Goal: Entertainment & Leisure: Consume media (video, audio)

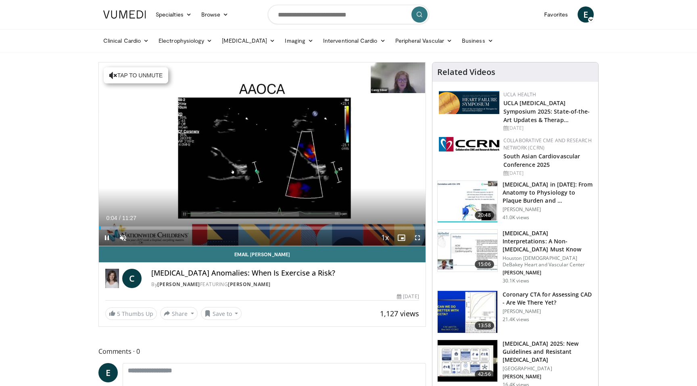
click at [201, 239] on span "Video Player" at bounding box center [417, 238] width 16 height 16
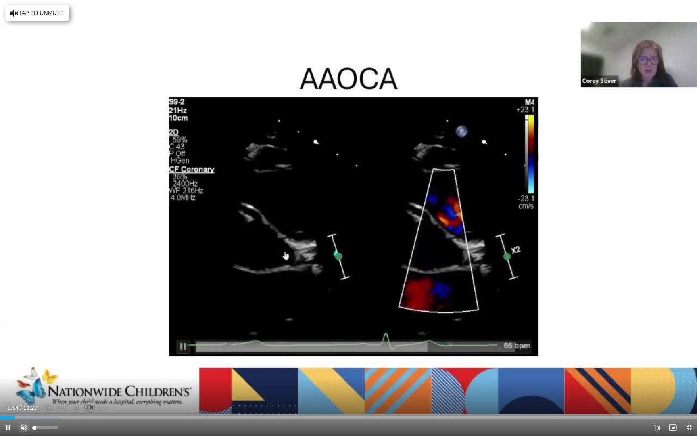
click at [23, 334] on span "Video Player" at bounding box center [24, 427] width 16 height 16
